Goal: Task Accomplishment & Management: Manage account settings

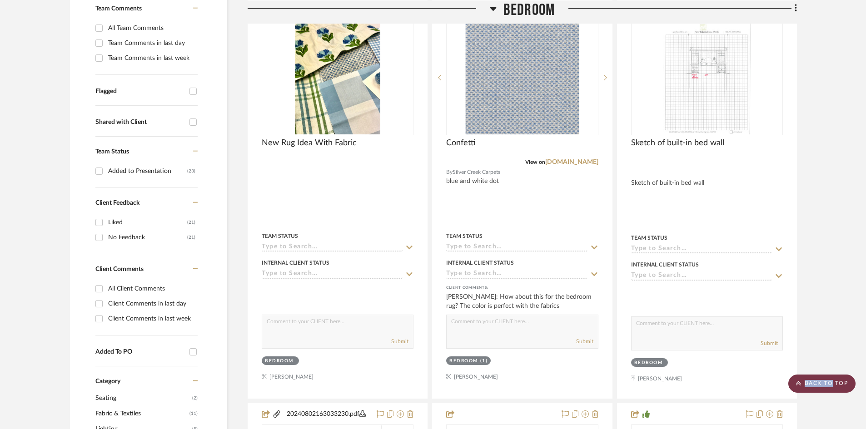
click at [826, 382] on scroll-to-top-button "BACK TO TOP" at bounding box center [822, 384] width 67 height 18
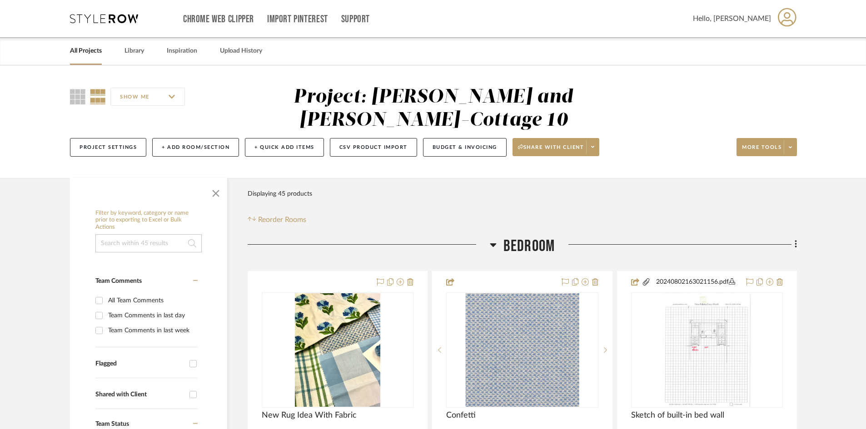
click at [86, 48] on link "All Projects" at bounding box center [86, 51] width 32 height 12
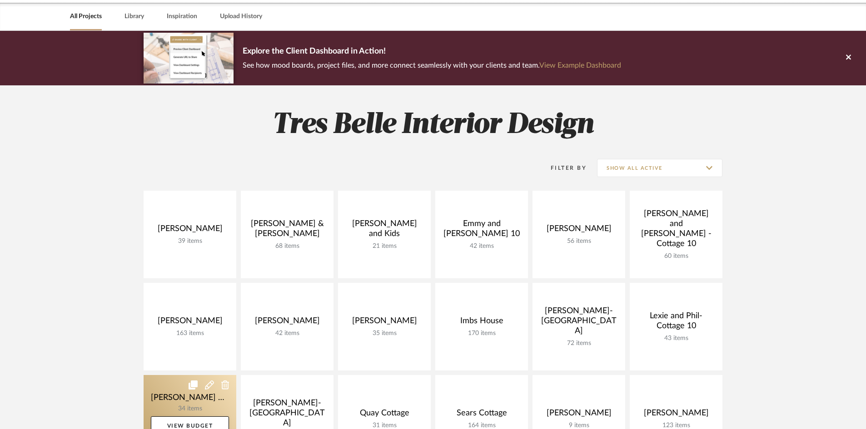
scroll to position [136, 0]
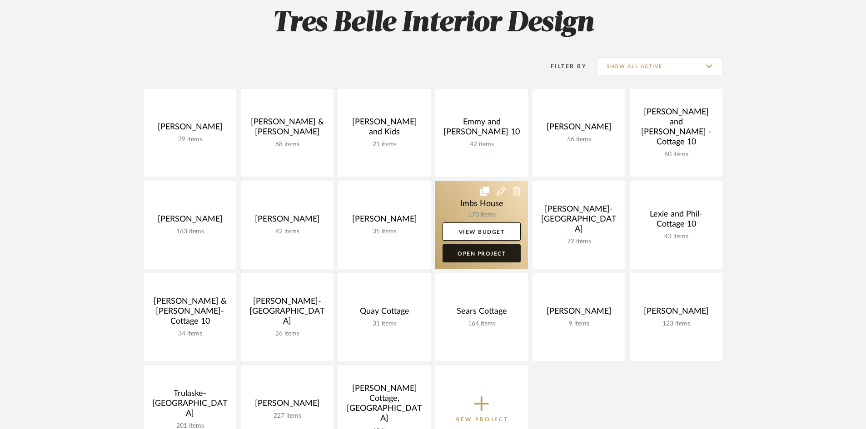
click at [479, 252] on link "Open Project" at bounding box center [482, 254] width 78 height 18
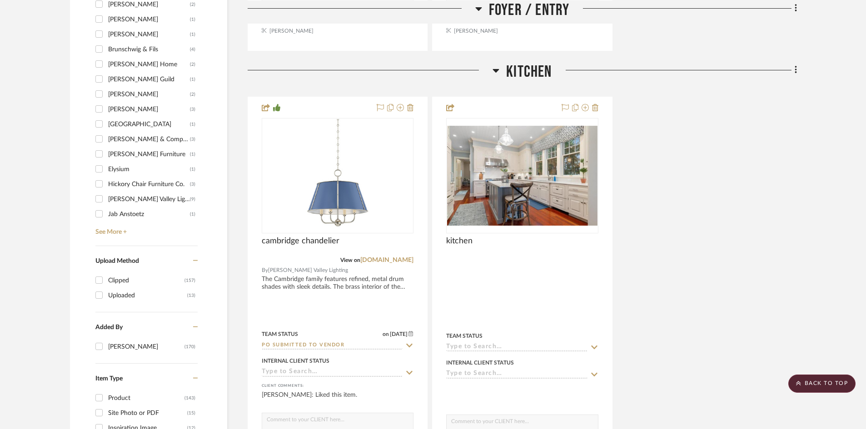
scroll to position [1000, 0]
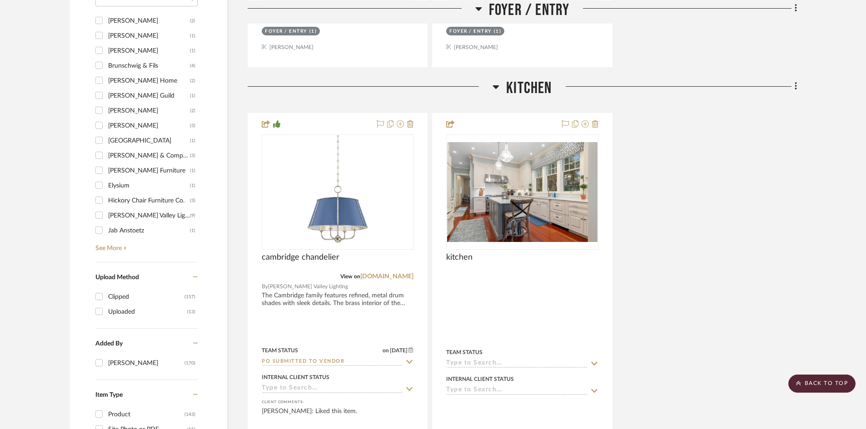
click at [99, 20] on input "[PERSON_NAME] (2)" at bounding box center [99, 20] width 15 height 15
checkbox input "true"
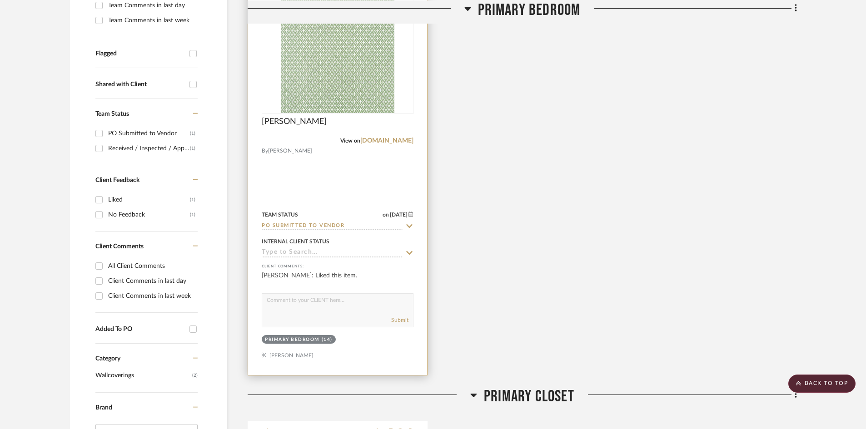
scroll to position [330, 0]
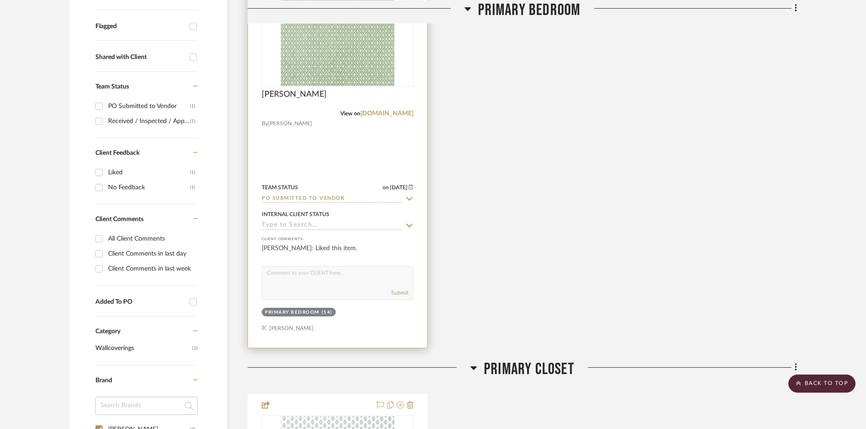
click at [358, 199] on input "PO Submitted to Vendor" at bounding box center [332, 199] width 141 height 9
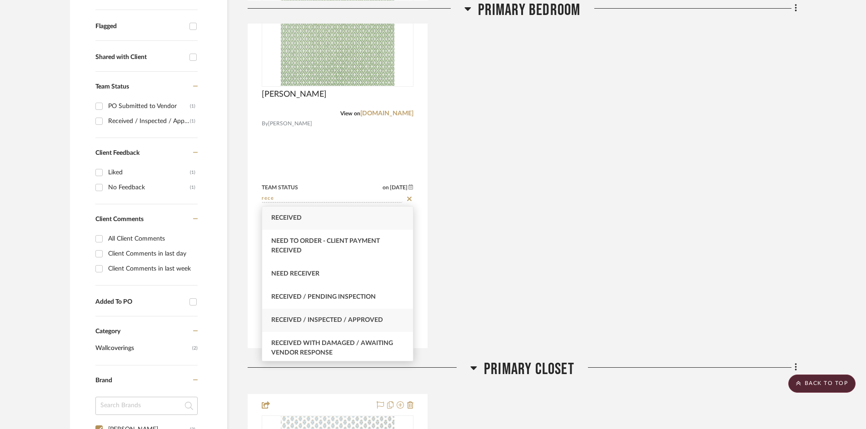
type input "rece"
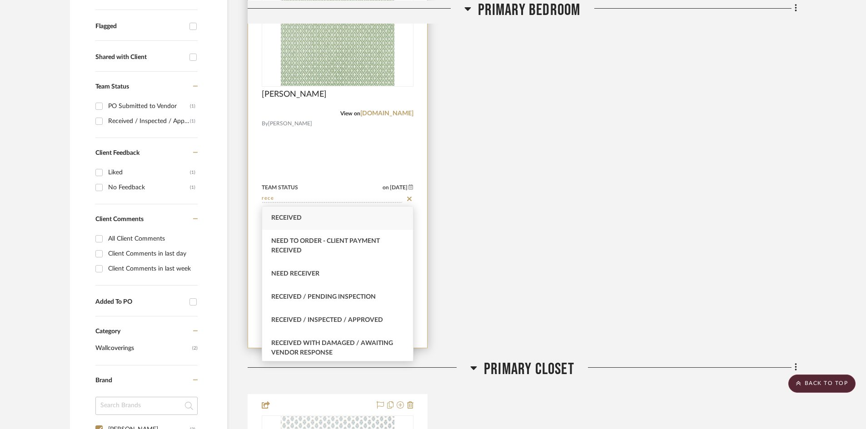
click at [339, 318] on span "Received / Inspected / Approved" at bounding box center [327, 320] width 112 height 6
type input "[DATE]"
type input "Received / Inspected / Approved"
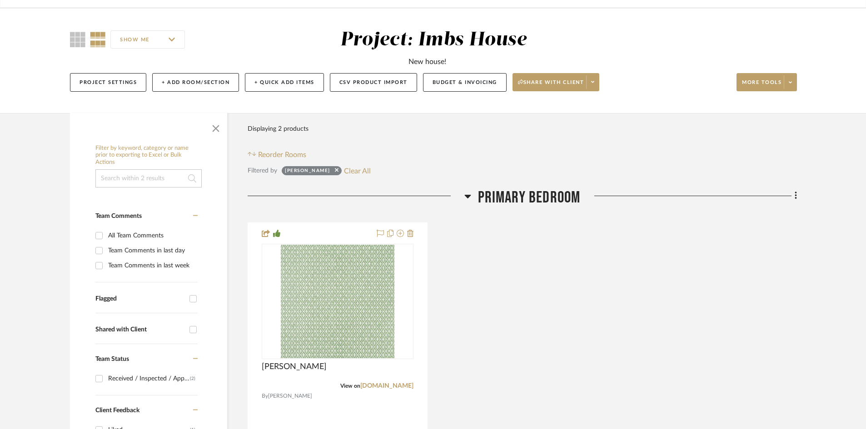
scroll to position [433, 0]
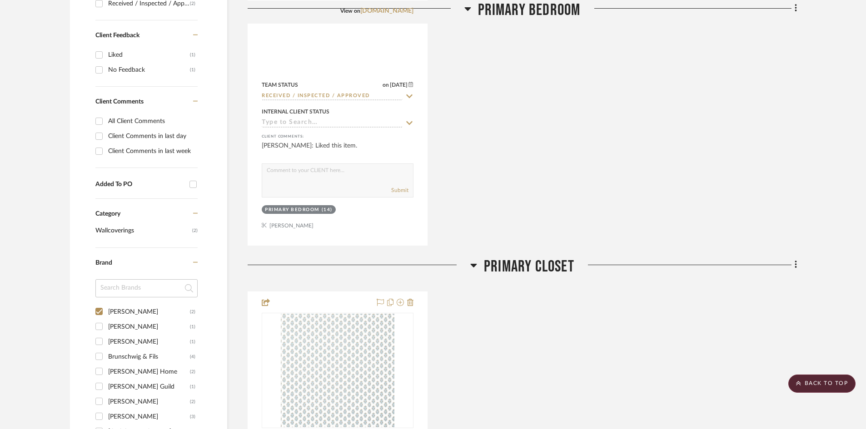
drag, startPoint x: 824, startPoint y: 380, endPoint x: 682, endPoint y: 275, distance: 176.8
click at [823, 380] on scroll-to-top-button "BACK TO TOP" at bounding box center [822, 384] width 67 height 18
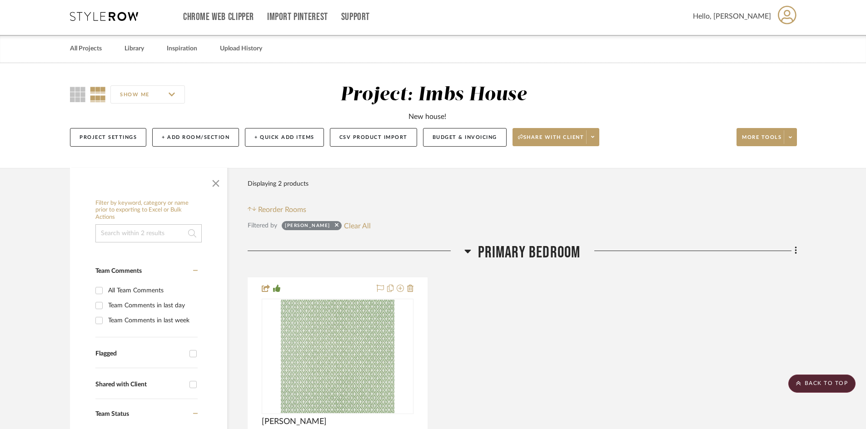
scroll to position [0, 0]
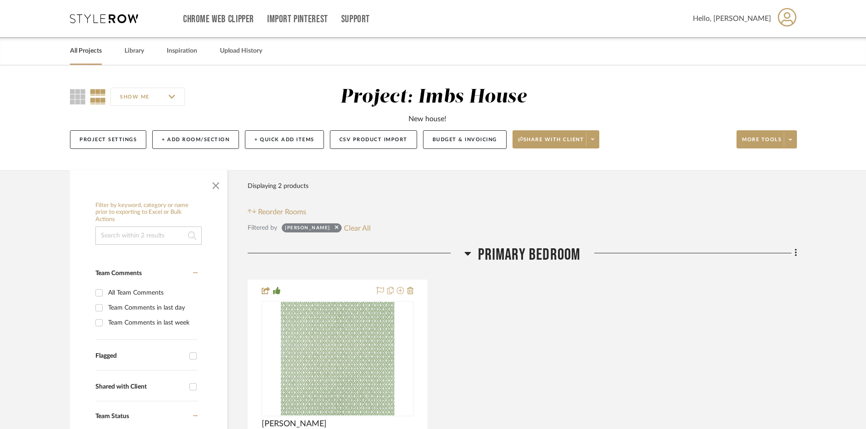
click at [80, 49] on link "All Projects" at bounding box center [86, 51] width 32 height 12
